Goal: Task Accomplishment & Management: Use online tool/utility

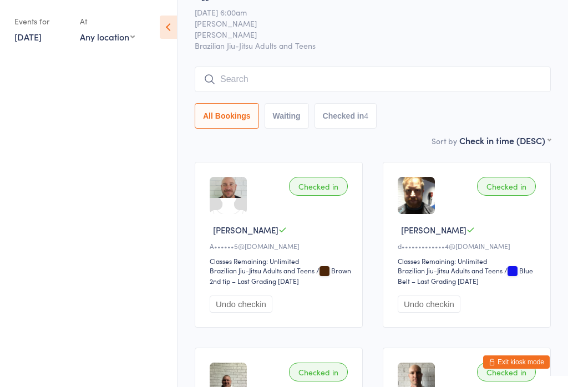
click at [34, 130] on ul at bounding box center [88, 220] width 177 height 333
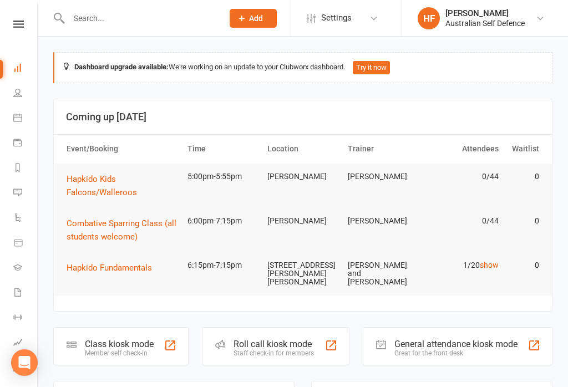
click at [18, 23] on icon at bounding box center [18, 24] width 11 height 7
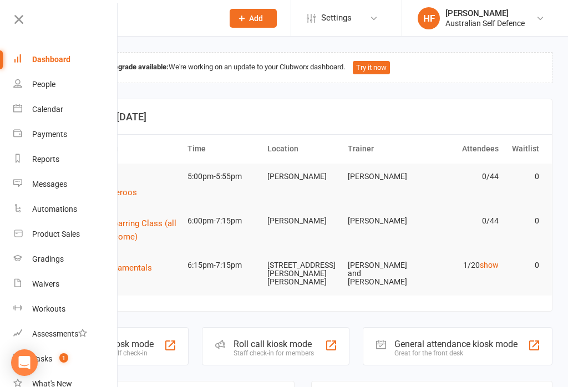
click at [12, 23] on icon at bounding box center [19, 20] width 16 height 16
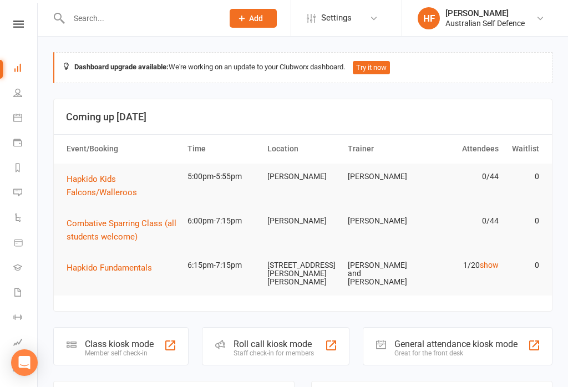
click at [98, 350] on div "Member self check-in" at bounding box center [119, 353] width 69 height 8
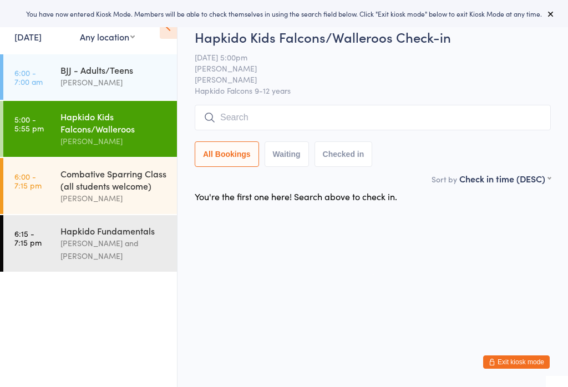
click at [150, 192] on div "Combative Sparring Class (all students welcome)" at bounding box center [113, 179] width 107 height 24
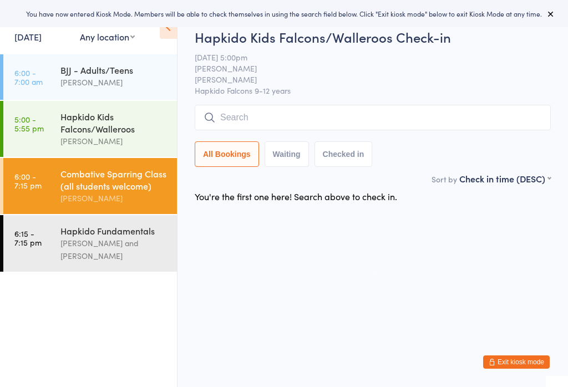
click at [360, 116] on input "search" at bounding box center [373, 118] width 356 height 26
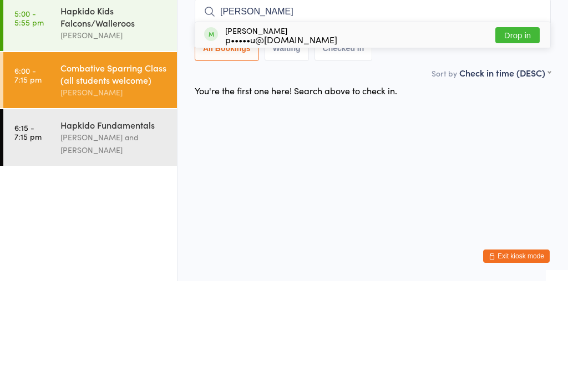
type input "Alfie"
click at [535, 133] on button "Drop in" at bounding box center [517, 141] width 44 height 16
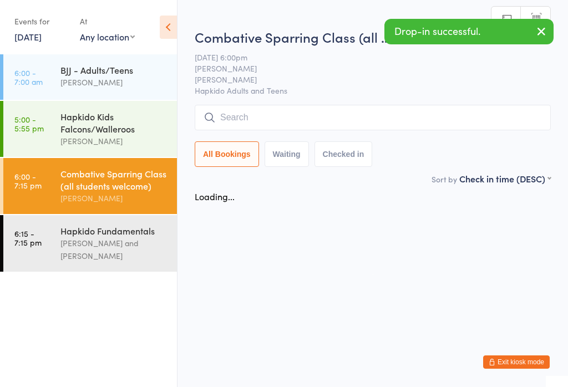
click at [128, 123] on div "Hapkido Kids Falcons/Walleroos" at bounding box center [113, 122] width 107 height 24
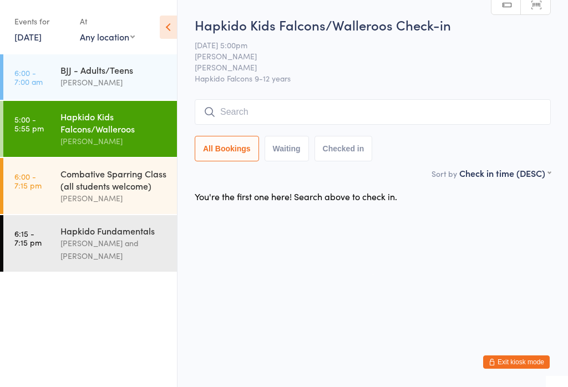
click at [414, 120] on input "search" at bounding box center [373, 112] width 356 height 26
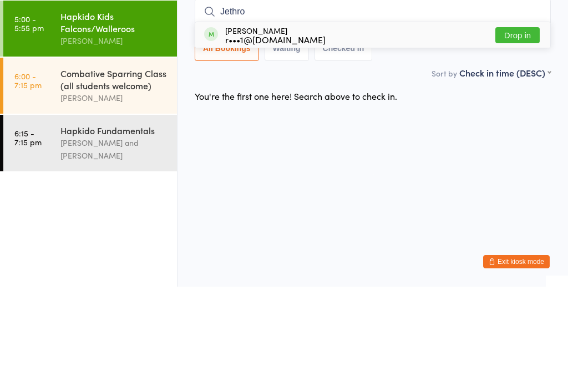
type input "Jethro"
click at [521, 128] on button "Drop in" at bounding box center [517, 136] width 44 height 16
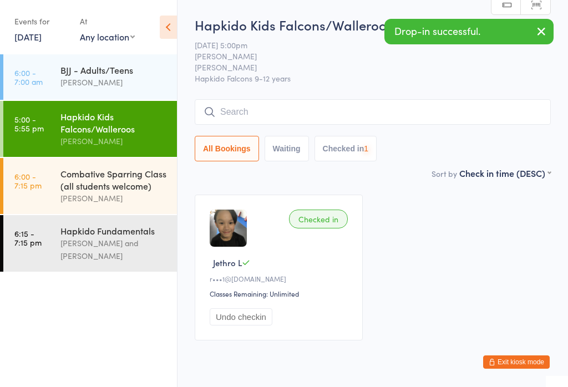
click at [416, 120] on input "search" at bounding box center [373, 112] width 356 height 26
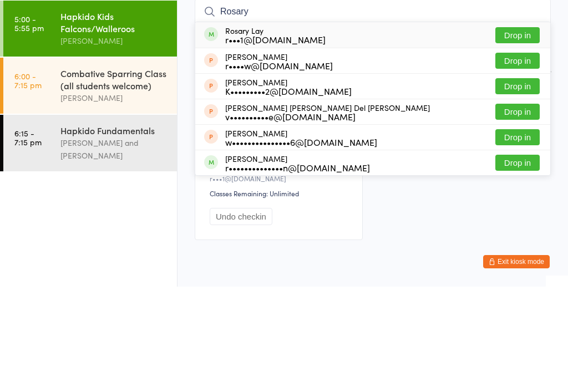
type input "Rosary"
click at [507, 128] on button "Drop in" at bounding box center [517, 136] width 44 height 16
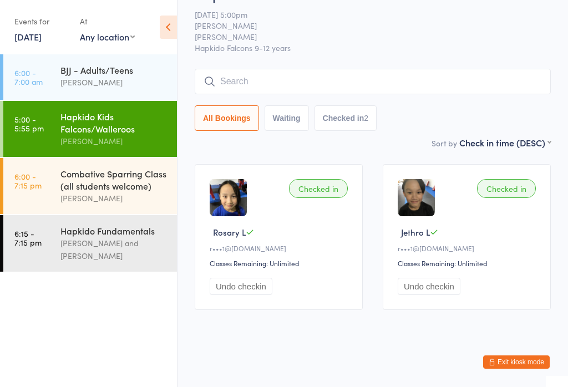
click at [475, 78] on input "search" at bounding box center [373, 82] width 356 height 26
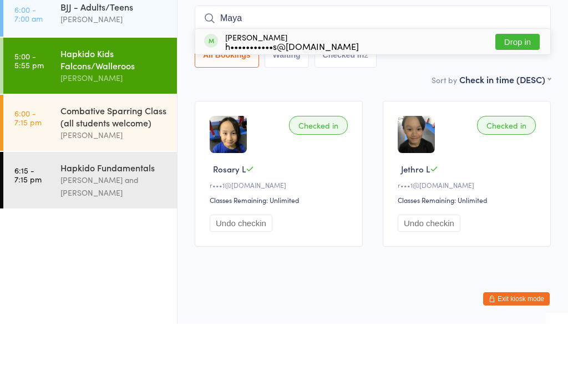
type input "Maya"
click at [530, 97] on button "Drop in" at bounding box center [517, 105] width 44 height 16
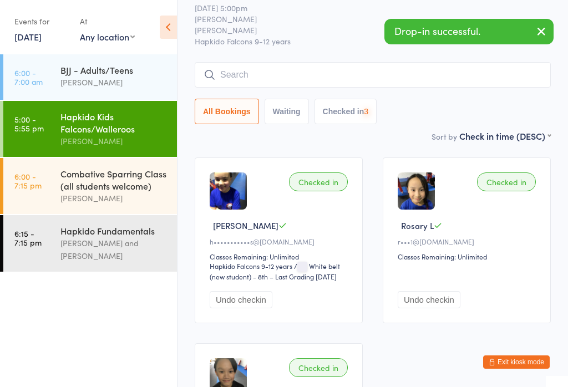
click at [462, 72] on input "search" at bounding box center [373, 75] width 356 height 26
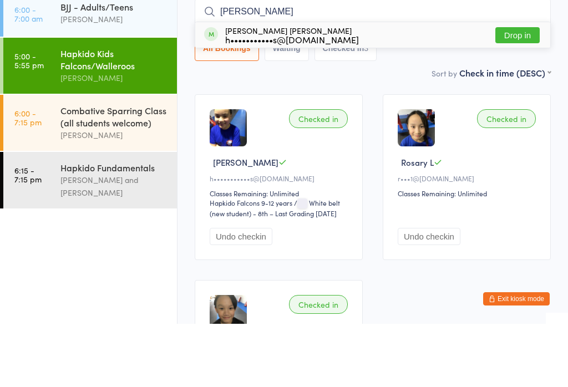
type input "Flynn"
click at [536, 90] on button "Drop in" at bounding box center [517, 98] width 44 height 16
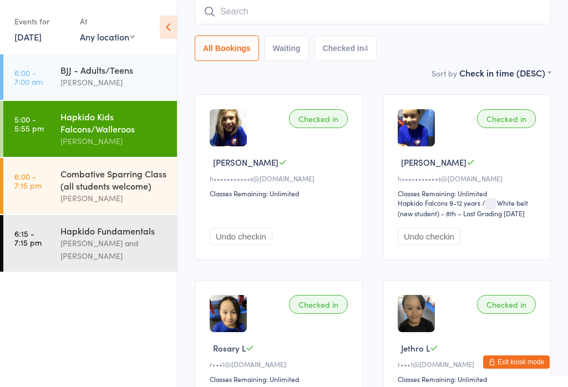
click at [332, 17] on input "search" at bounding box center [373, 12] width 356 height 26
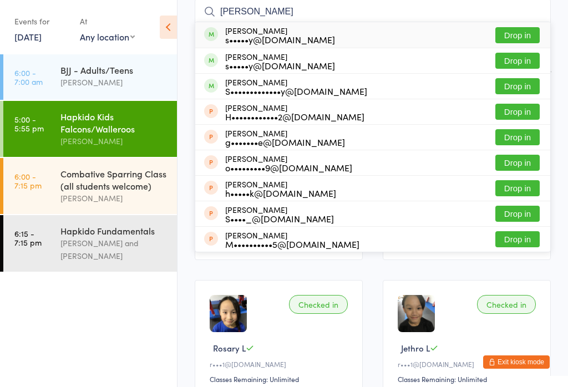
type input "Parry"
click at [517, 34] on button "Drop in" at bounding box center [517, 35] width 44 height 16
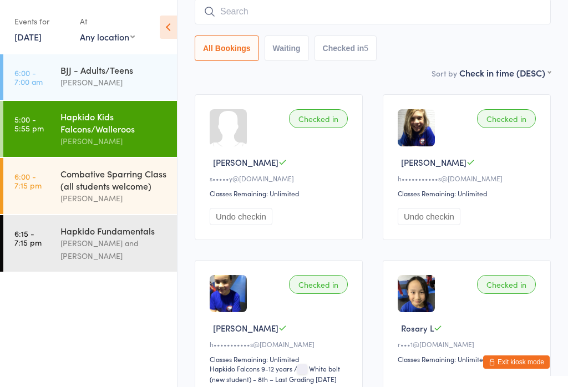
click at [273, 17] on input "search" at bounding box center [373, 12] width 356 height 26
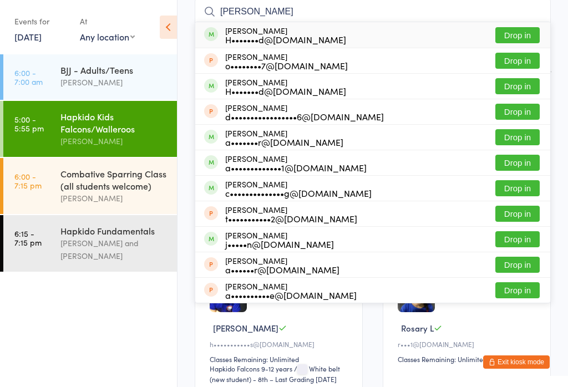
type input "Alessandra"
click at [528, 32] on button "Drop in" at bounding box center [517, 35] width 44 height 16
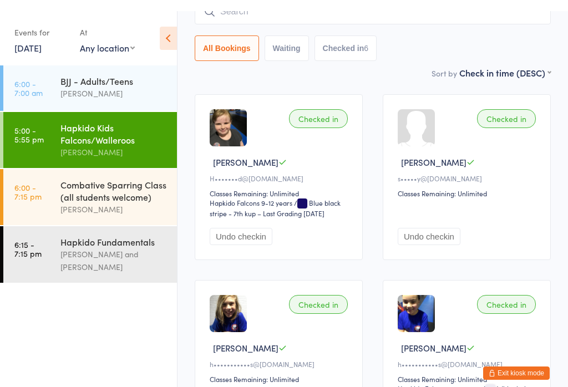
scroll to position [0, 0]
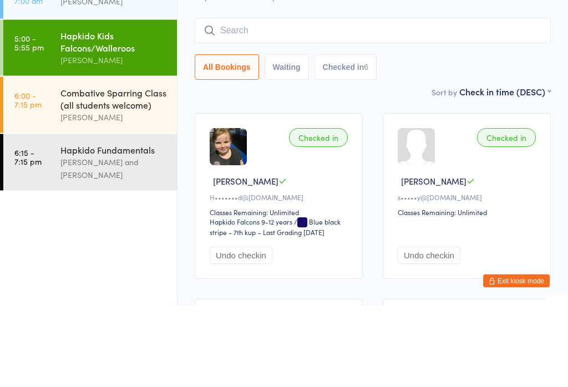
click at [416, 99] on input "search" at bounding box center [373, 112] width 356 height 26
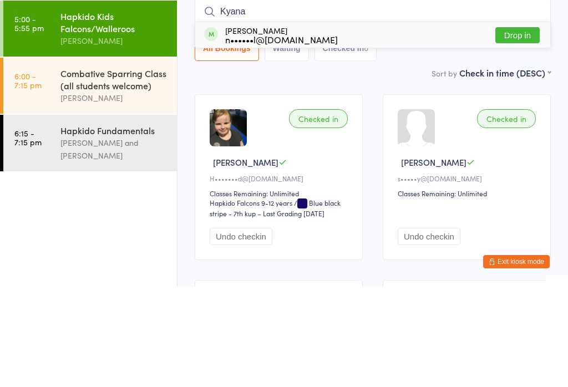
type input "Kyana"
click at [220, 126] on div "Kyana Thomsen n••••••l@gmail.com" at bounding box center [271, 135] width 134 height 18
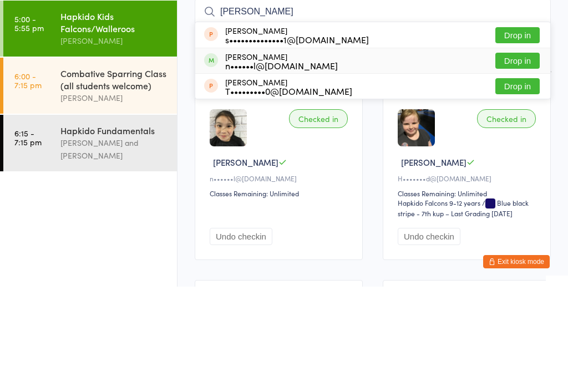
type input "Hugh"
click at [252, 161] on div "n••••••l@gmail.com" at bounding box center [281, 165] width 113 height 9
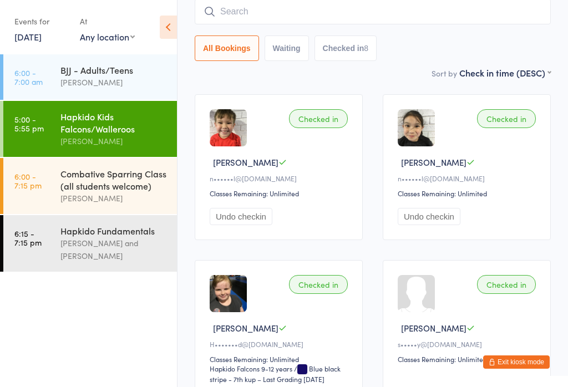
click at [30, 190] on time "6:00 - 7:15 pm" at bounding box center [27, 181] width 27 height 18
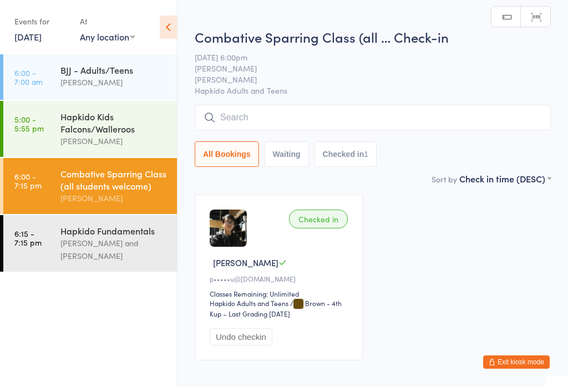
click at [256, 111] on input "search" at bounding box center [373, 118] width 356 height 26
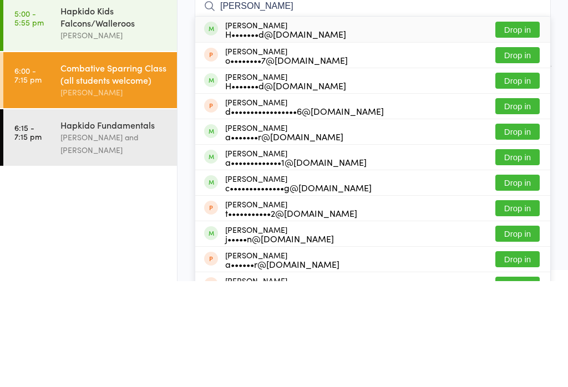
type input "Alessandra"
click at [535, 128] on button "Drop in" at bounding box center [517, 136] width 44 height 16
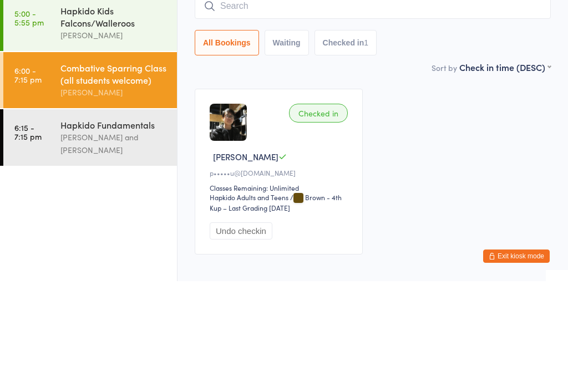
scroll to position [58, 0]
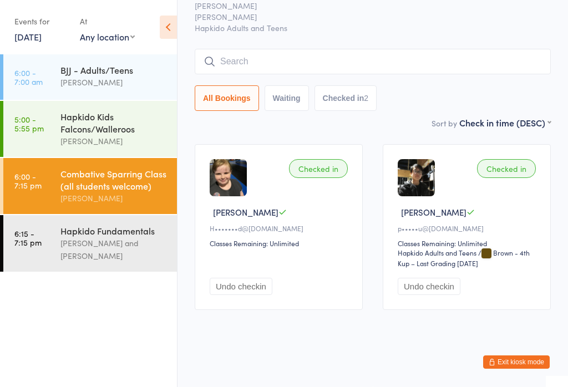
click at [269, 49] on input "search" at bounding box center [373, 62] width 356 height 26
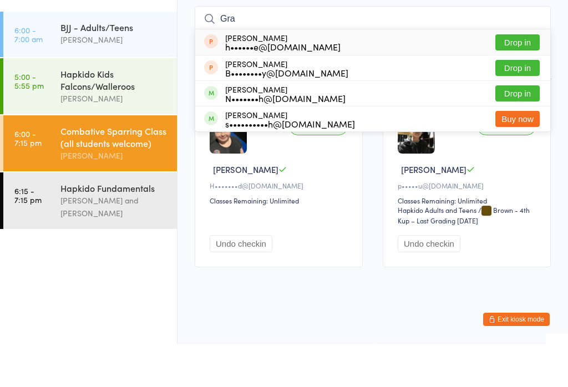
type input "Gra"
click at [249, 136] on div "N•••••••h@hotmail.com" at bounding box center [285, 140] width 120 height 9
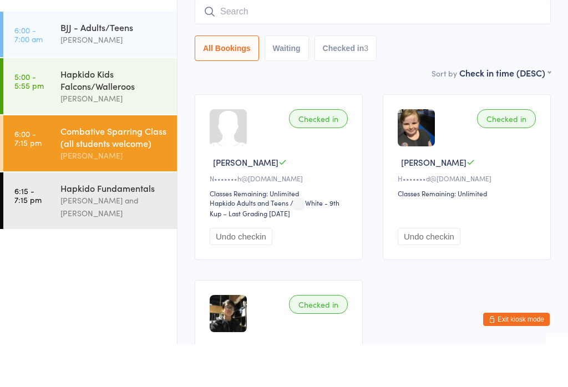
click at [130, 76] on div "[PERSON_NAME]" at bounding box center [113, 82] width 107 height 13
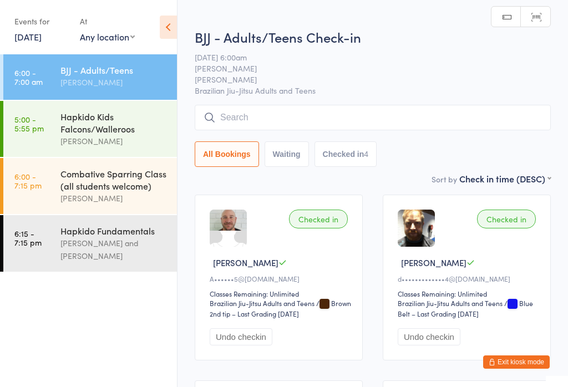
click at [112, 237] on div "Hapkido Fundamentals" at bounding box center [113, 231] width 107 height 12
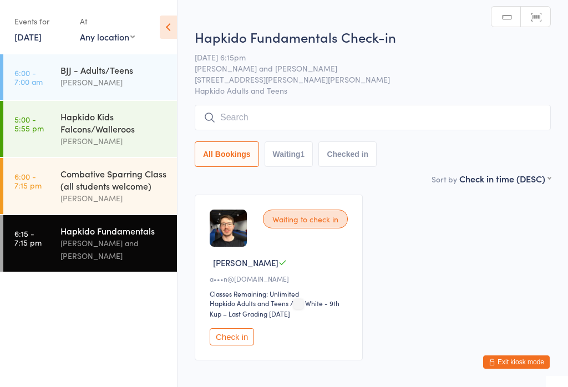
click at [321, 122] on input "search" at bounding box center [373, 118] width 356 height 26
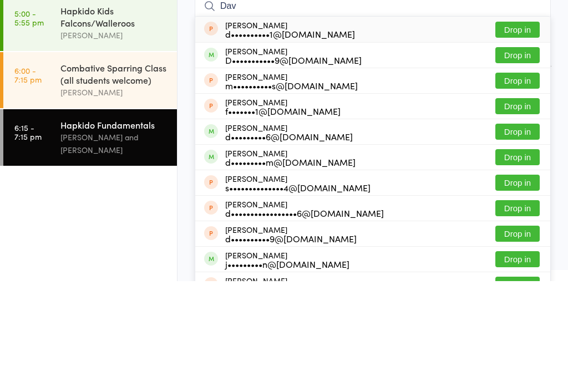
type input "Dav"
click at [529, 230] on button "Drop in" at bounding box center [517, 238] width 44 height 16
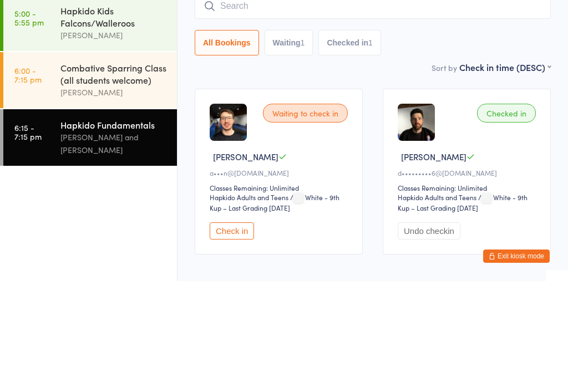
click at [151, 192] on div "[PERSON_NAME]" at bounding box center [113, 198] width 107 height 13
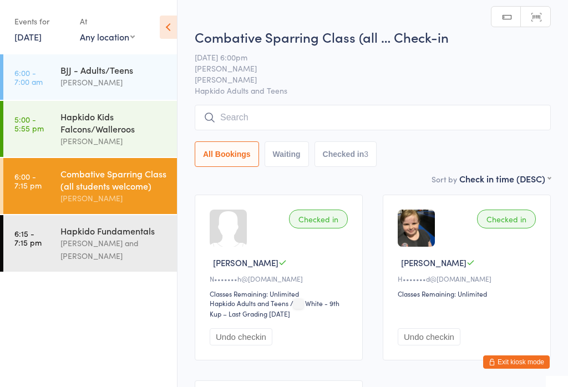
click at [352, 117] on input "search" at bounding box center [373, 118] width 356 height 26
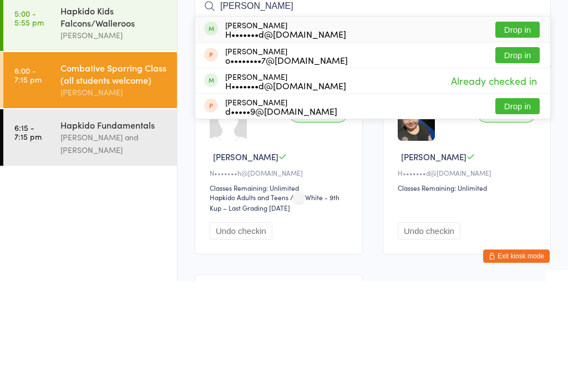
type input "Casssandra"
click at [535, 128] on button "Drop in" at bounding box center [517, 136] width 44 height 16
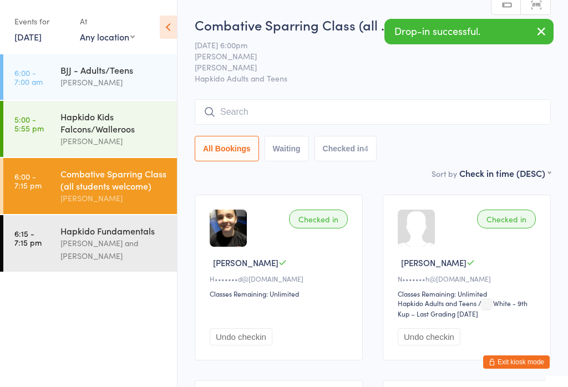
click at [418, 106] on input "search" at bounding box center [373, 112] width 356 height 26
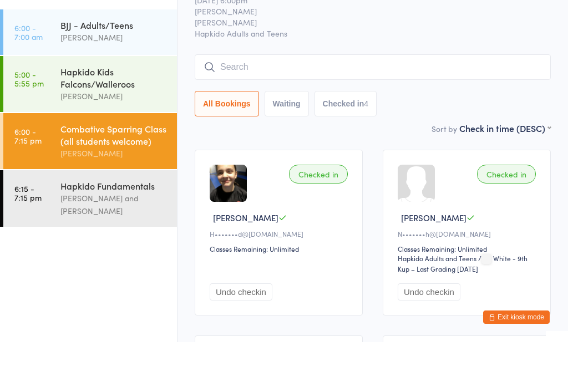
scroll to position [45, 0]
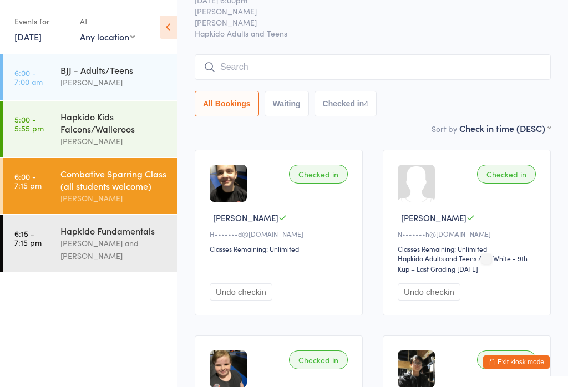
click at [39, 135] on link "5:00 - 5:55 pm Hapkido Kids Falcons/Walleroos Travis Faure" at bounding box center [90, 129] width 174 height 56
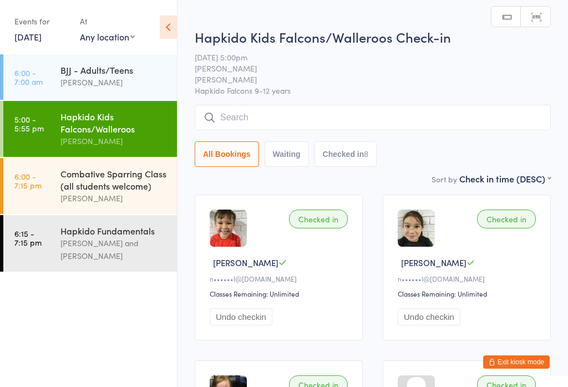
click at [35, 252] on link "6:15 - 7:15 pm Hapkido Fundamentals Elizabeth Croser and Travis Faure" at bounding box center [90, 243] width 174 height 57
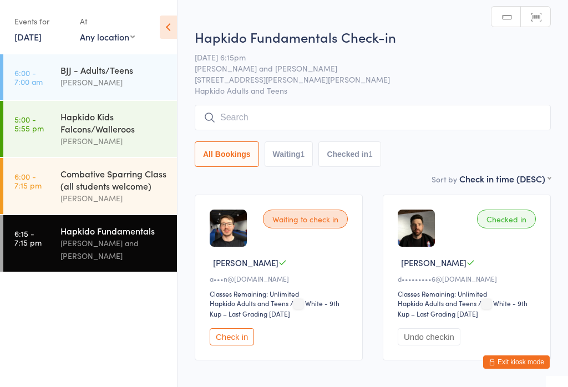
click at [236, 335] on button "Check in" at bounding box center [232, 336] width 44 height 17
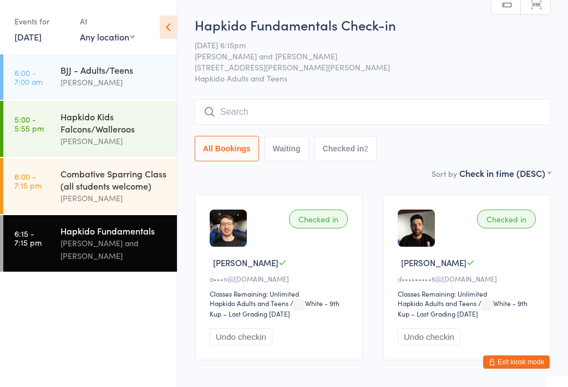
click at [369, 109] on input "search" at bounding box center [373, 112] width 356 height 26
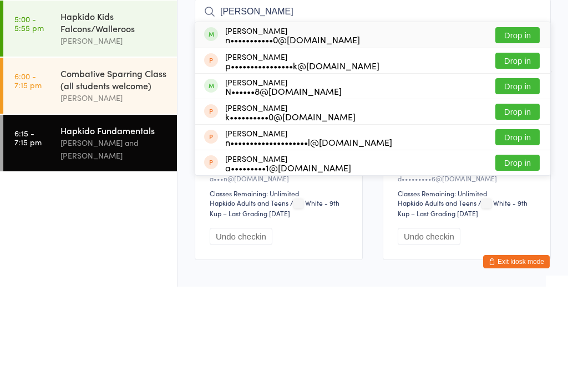
type input "Nick"
click at [521, 128] on button "Drop in" at bounding box center [517, 136] width 44 height 16
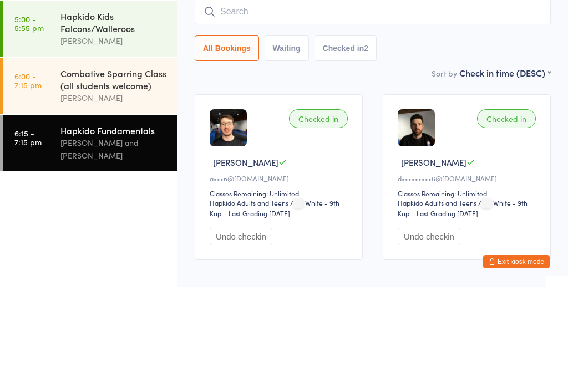
scroll to position [58, 0]
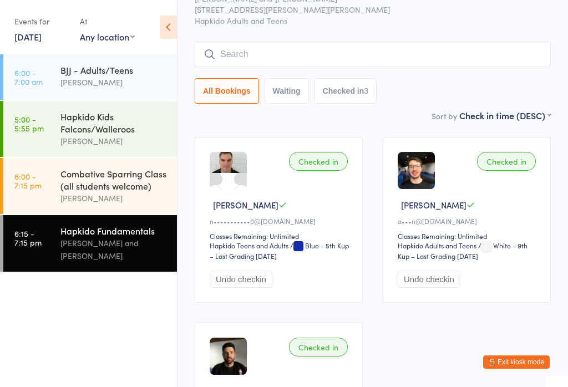
click at [255, 62] on input "search" at bounding box center [373, 55] width 356 height 26
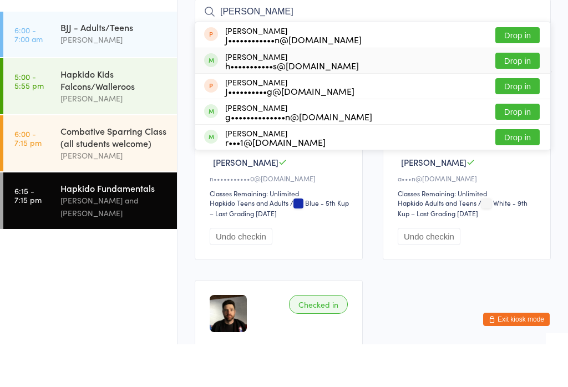
type input "Jen"
click at [302, 104] on div "h•••••••••••s@gmail.com" at bounding box center [292, 108] width 134 height 9
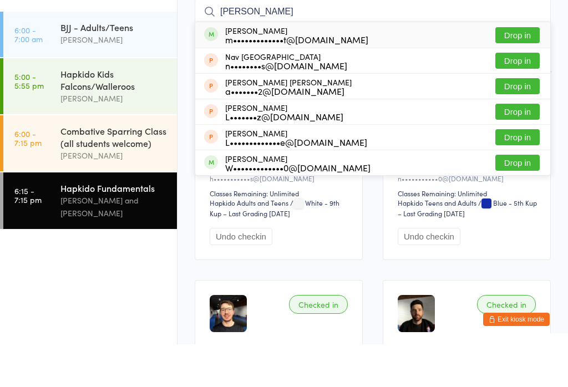
type input "lou"
click at [505, 70] on button "Drop in" at bounding box center [517, 78] width 44 height 16
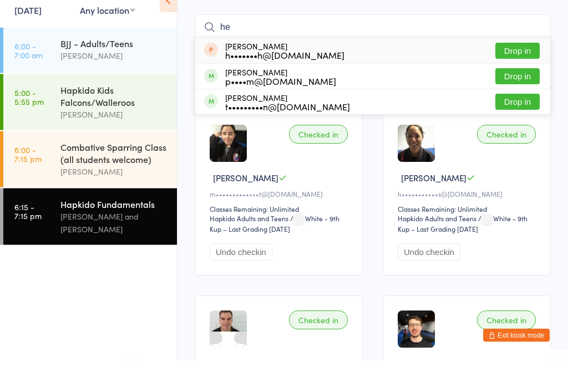
type input "he"
click at [527, 95] on button "Drop in" at bounding box center [517, 103] width 44 height 16
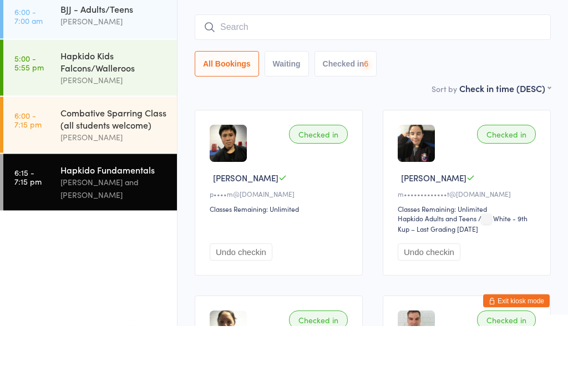
scroll to position [0, 0]
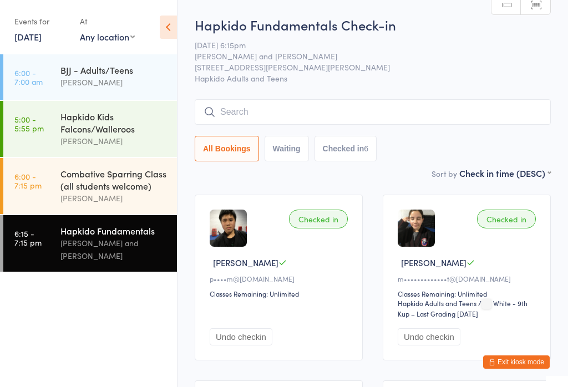
click at [250, 116] on input "search" at bounding box center [373, 112] width 356 height 26
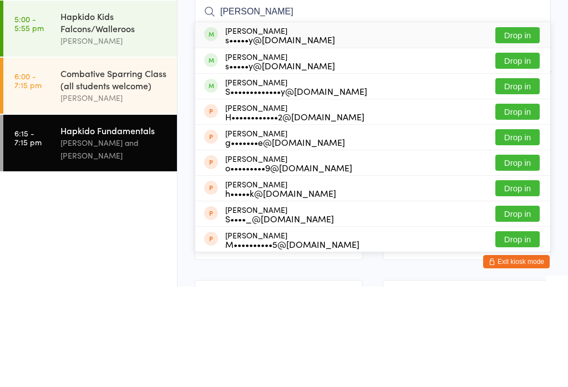
type input "Parry"
click at [526, 153] on button "Drop in" at bounding box center [517, 161] width 44 height 16
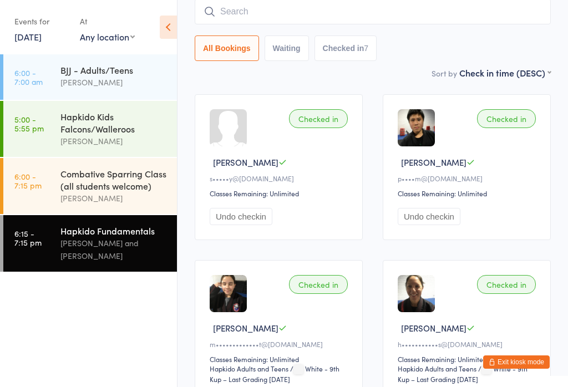
click at [517, 11] on input "search" at bounding box center [373, 12] width 356 height 26
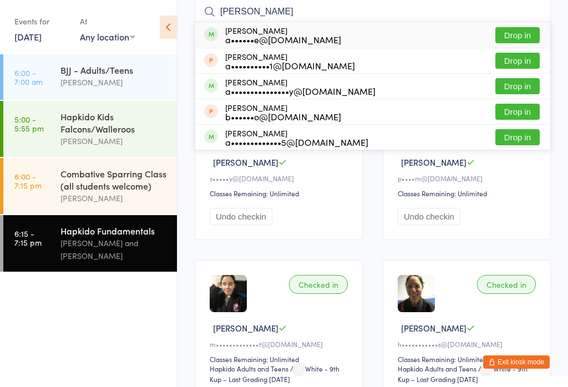
type input "Adrian"
click at [526, 37] on button "Drop in" at bounding box center [517, 35] width 44 height 16
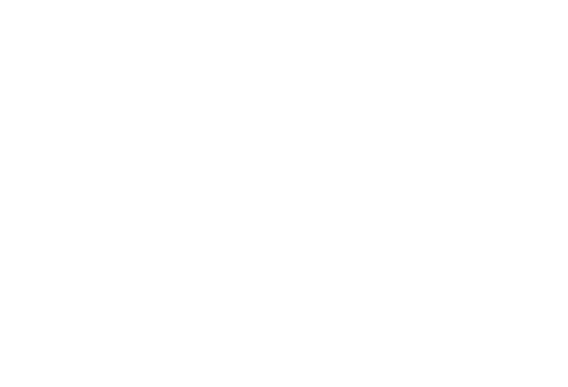
scroll to position [627, 0]
